Goal: Transaction & Acquisition: Purchase product/service

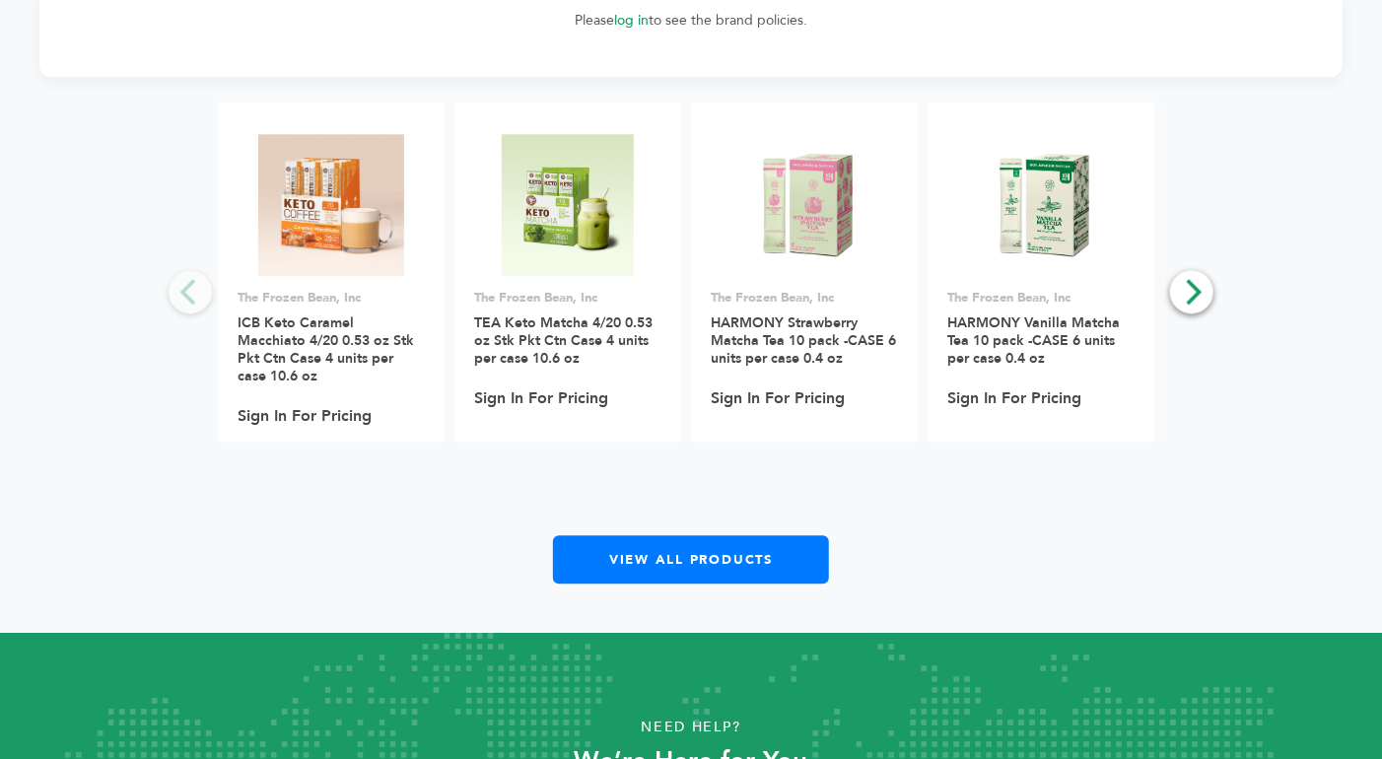
scroll to position [2184, 0]
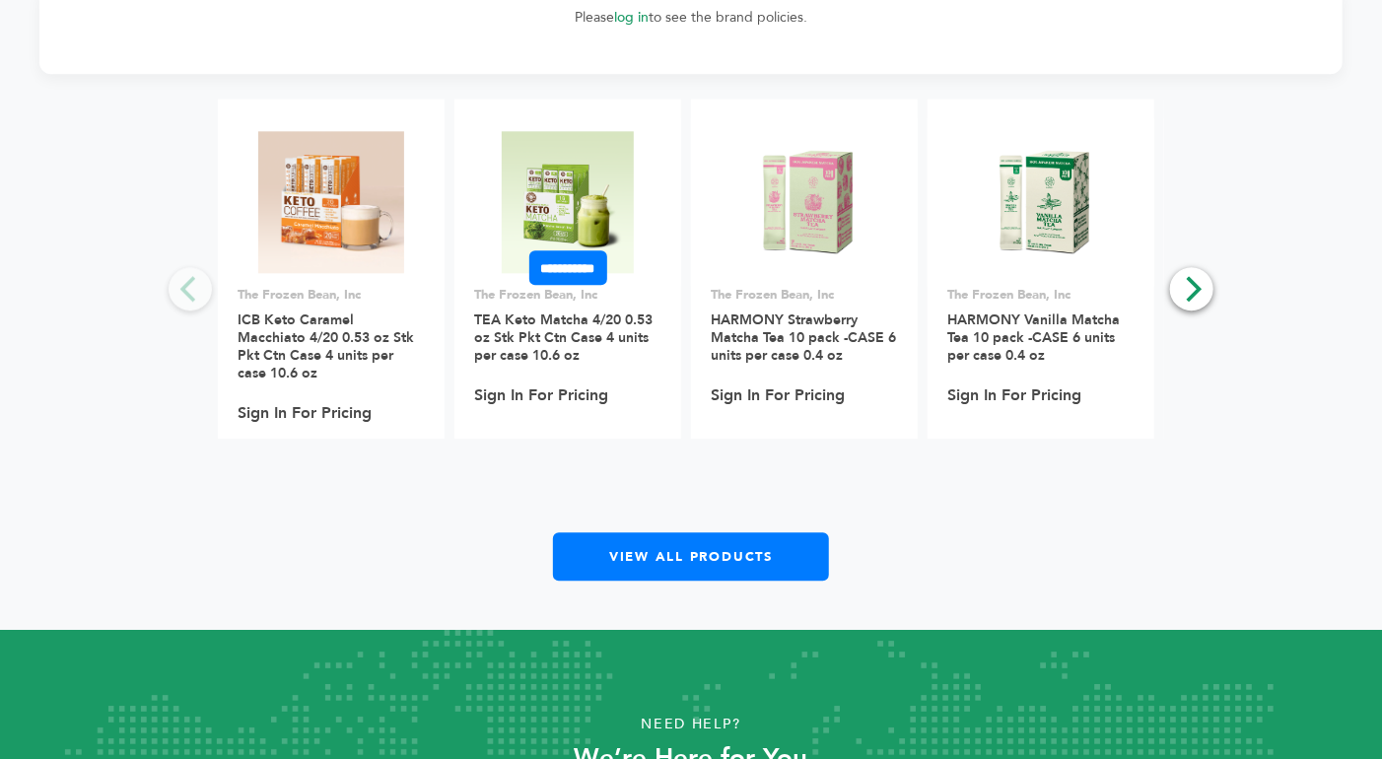
click at [557, 178] on img at bounding box center [567, 202] width 131 height 142
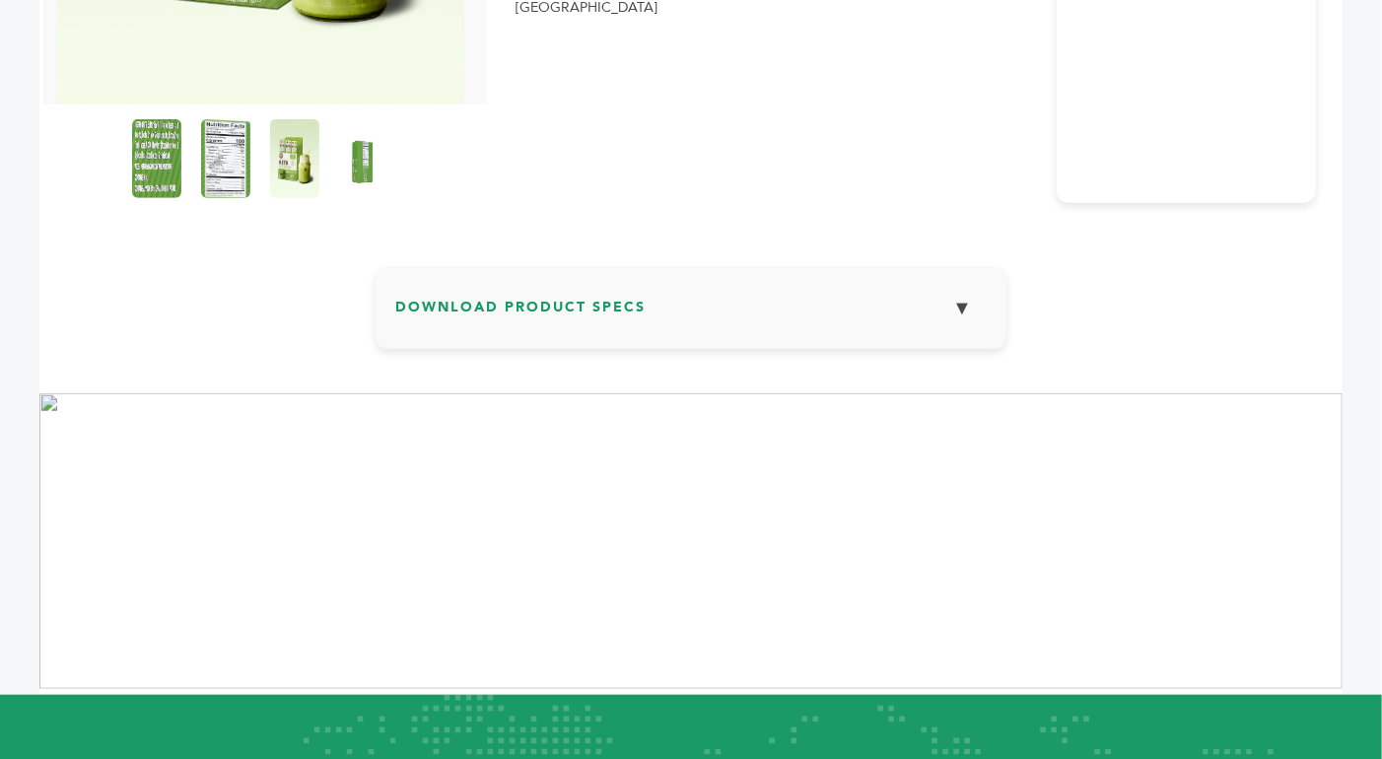
scroll to position [554, 0]
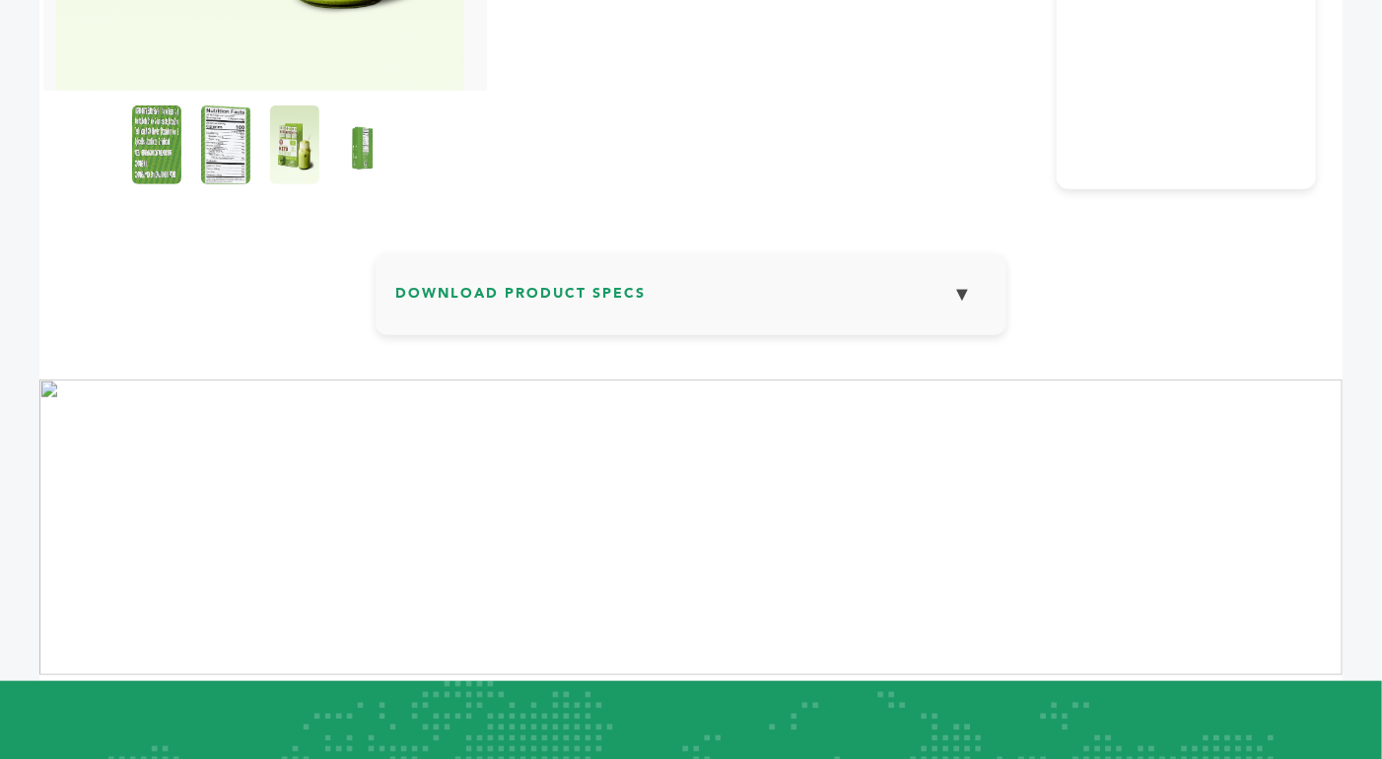
click at [963, 298] on button "▼" at bounding box center [961, 294] width 49 height 42
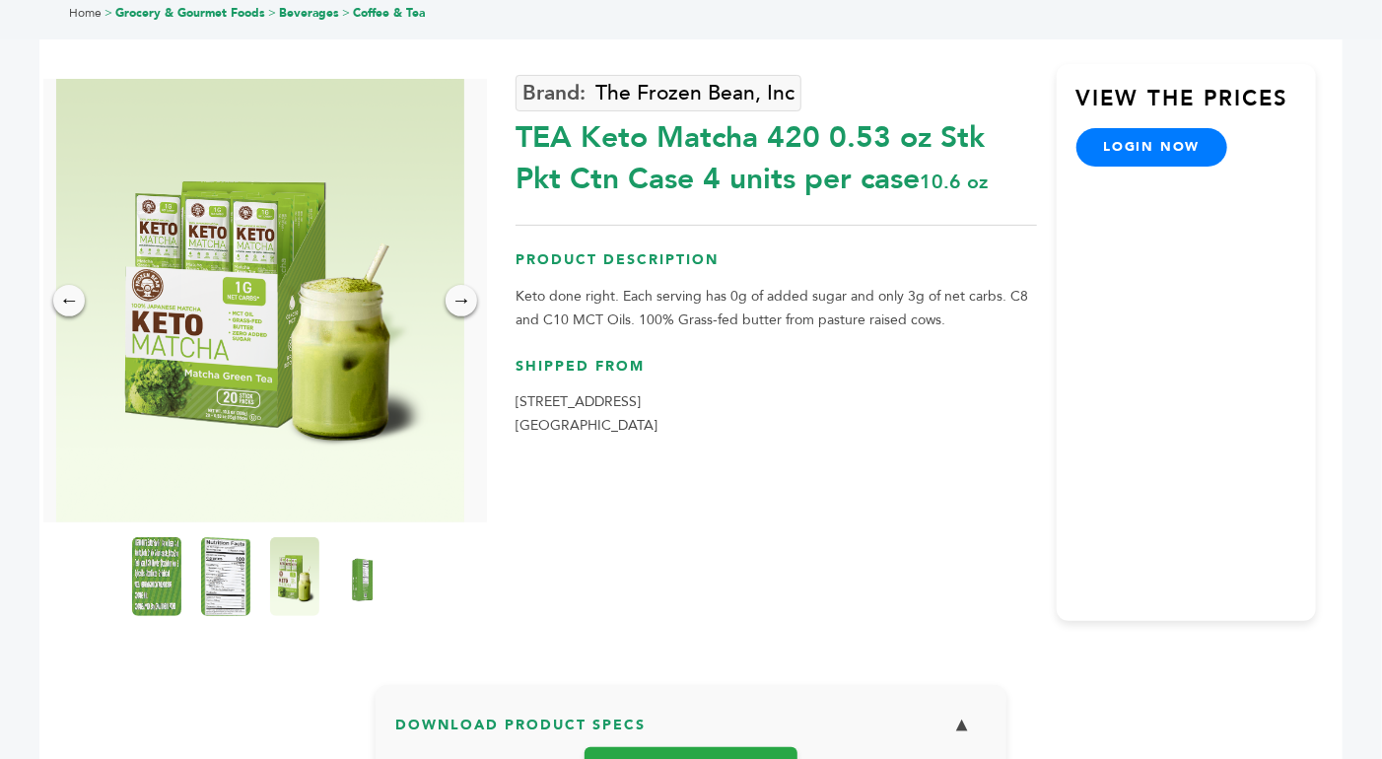
scroll to position [0, 0]
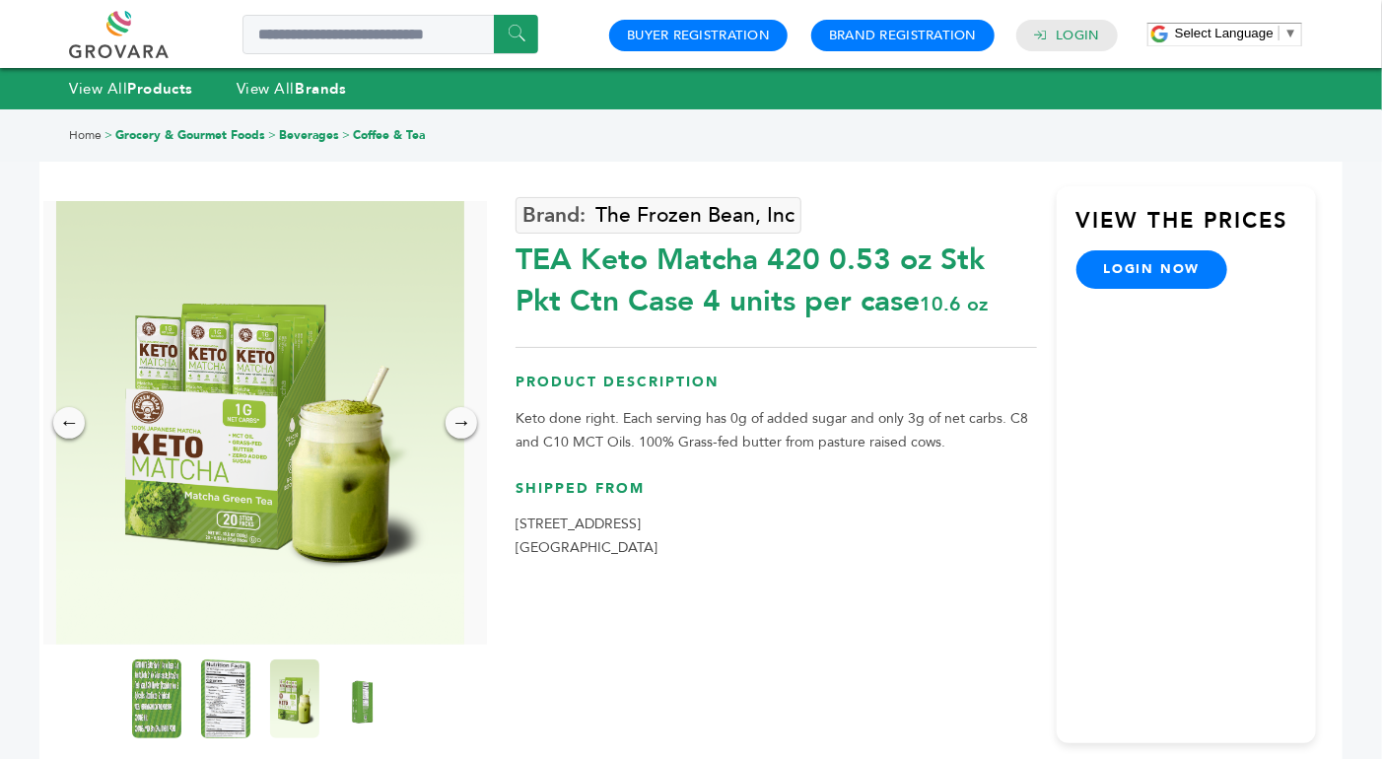
click at [1151, 273] on link "login now" at bounding box center [1152, 268] width 152 height 37
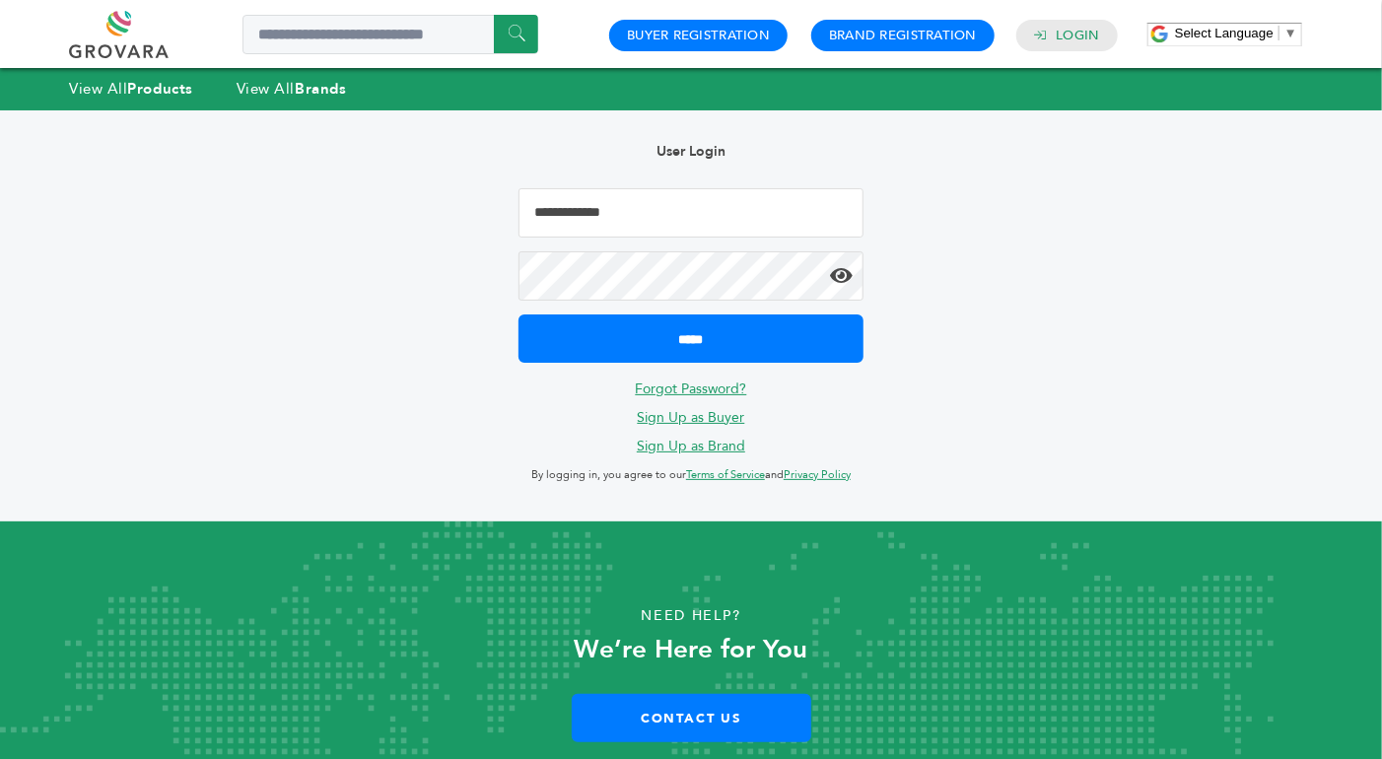
click at [706, 198] on input "Email Address" at bounding box center [690, 212] width 345 height 49
type input "**********"
click at [690, 423] on div "**********" at bounding box center [691, 315] width 404 height 411
click at [791, 416] on p "Sign Up as Buyer" at bounding box center [690, 418] width 345 height 24
click at [694, 420] on link "Sign Up as Buyer" at bounding box center [691, 417] width 107 height 19
